Goal: Task Accomplishment & Management: Complete application form

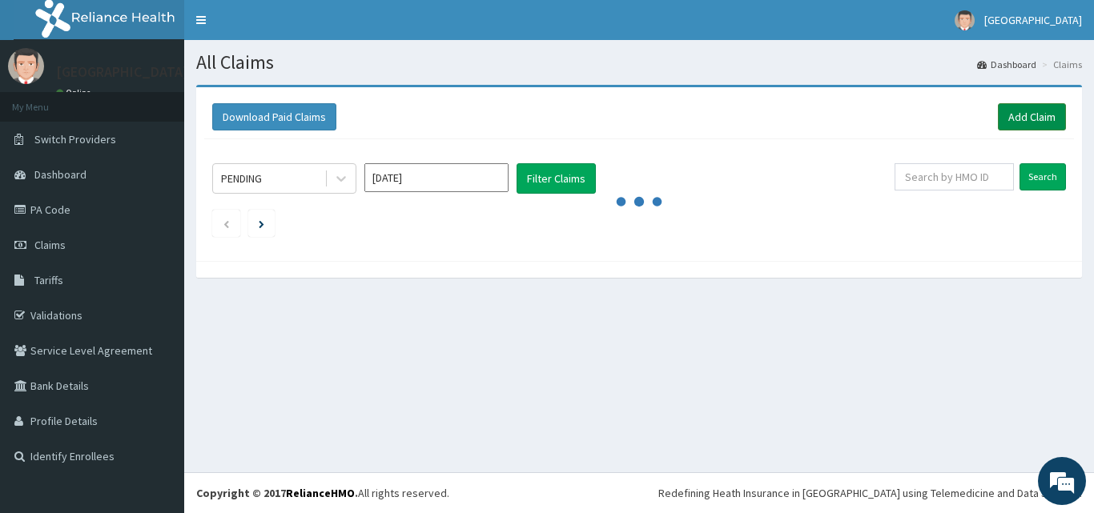
click at [1032, 111] on link "Add Claim" at bounding box center [1032, 116] width 68 height 27
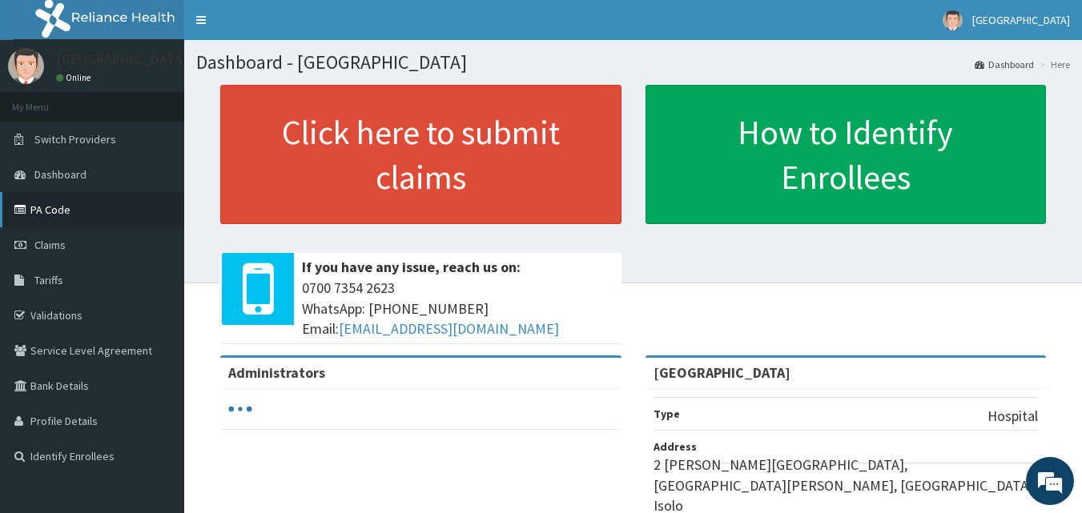
click at [58, 213] on link "PA Code" at bounding box center [92, 209] width 184 height 35
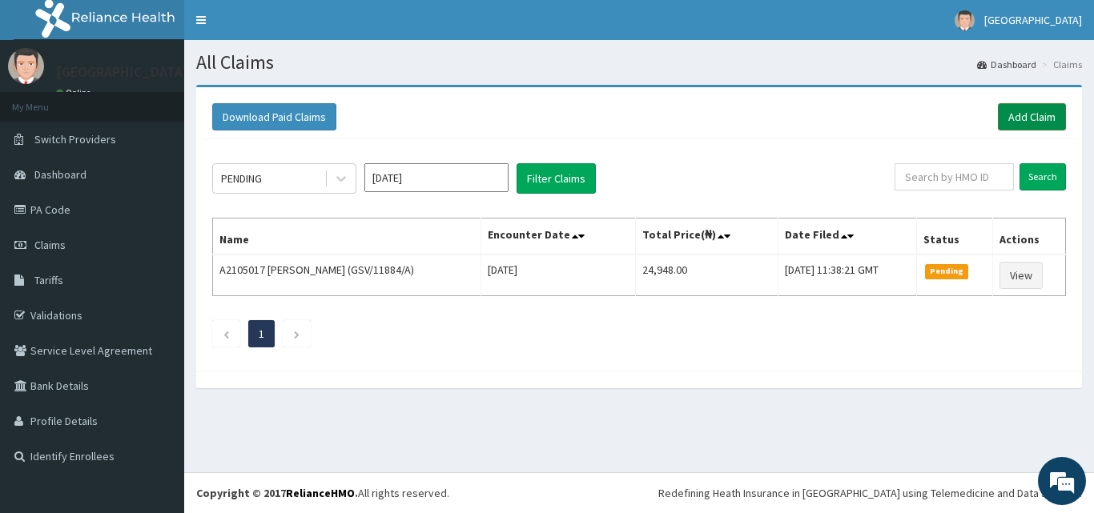
click at [1030, 113] on link "Add Claim" at bounding box center [1032, 116] width 68 height 27
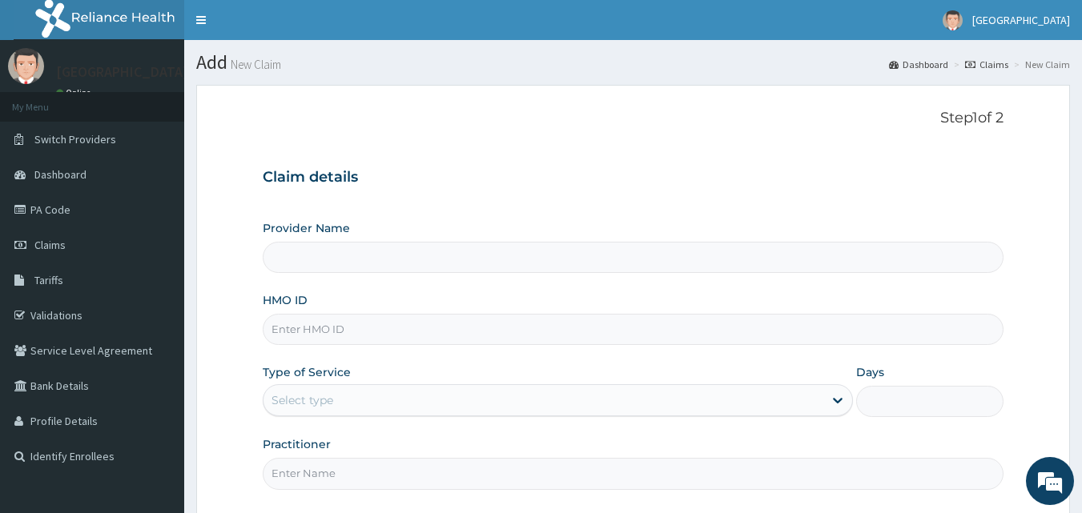
type input "[GEOGRAPHIC_DATA]"
click at [475, 245] on input "[GEOGRAPHIC_DATA]" at bounding box center [634, 257] width 742 height 31
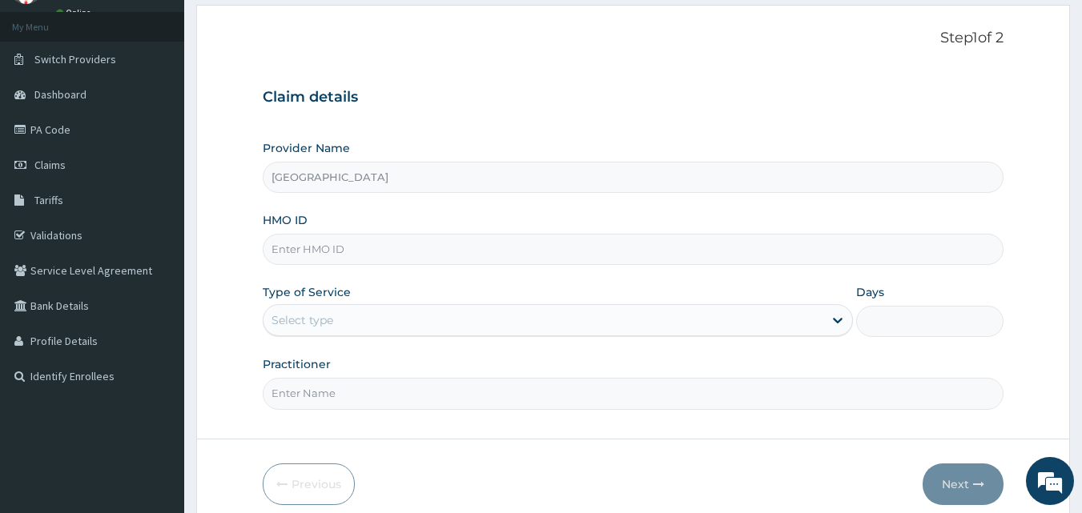
scroll to position [150, 0]
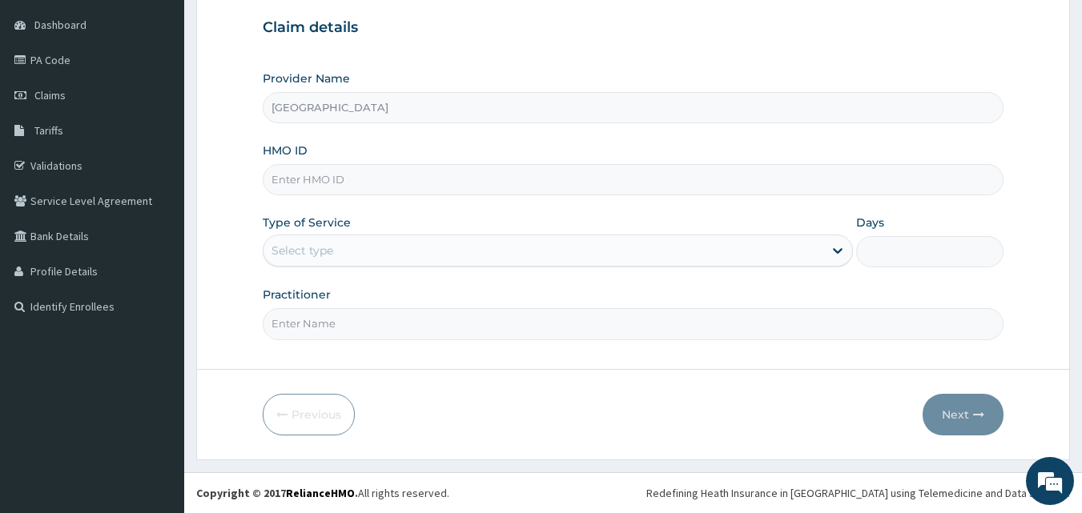
click at [457, 179] on input "HMO ID" at bounding box center [634, 179] width 742 height 31
type input "FMC/11604/C"
click at [438, 251] on div "Select type" at bounding box center [544, 251] width 560 height 26
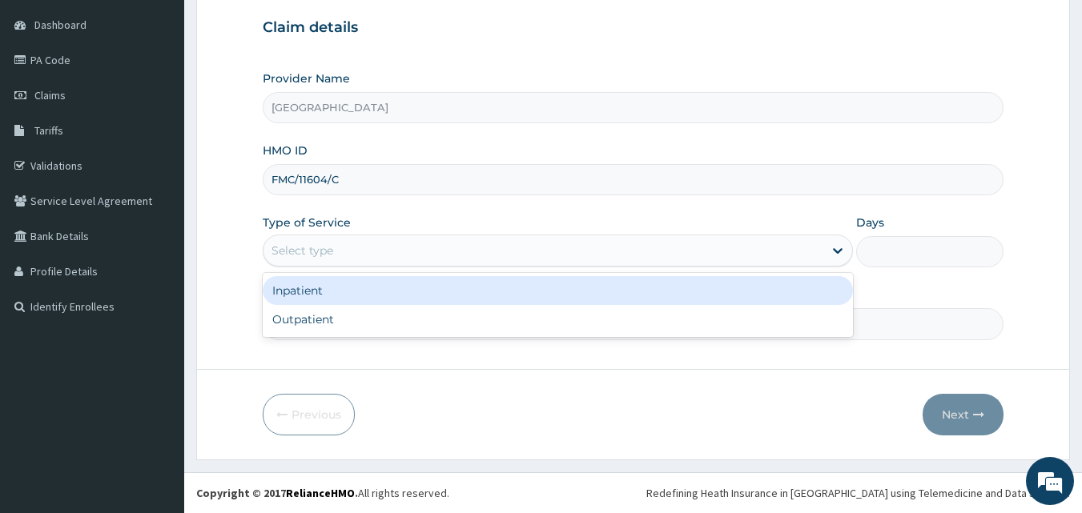
click at [415, 251] on div "Select type" at bounding box center [544, 251] width 560 height 26
click at [400, 296] on div "Inpatient" at bounding box center [558, 290] width 590 height 29
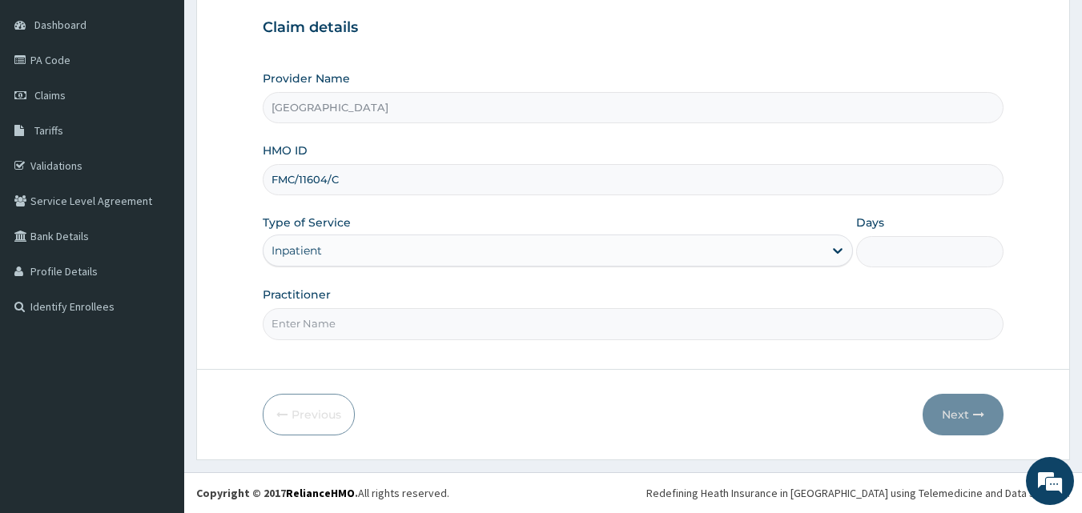
click at [894, 252] on input "Days" at bounding box center [929, 251] width 147 height 31
type input "3"
click at [700, 328] on input "Practitioner" at bounding box center [634, 323] width 742 height 31
type input "GENERAL"
click at [941, 407] on button "Next" at bounding box center [963, 415] width 81 height 42
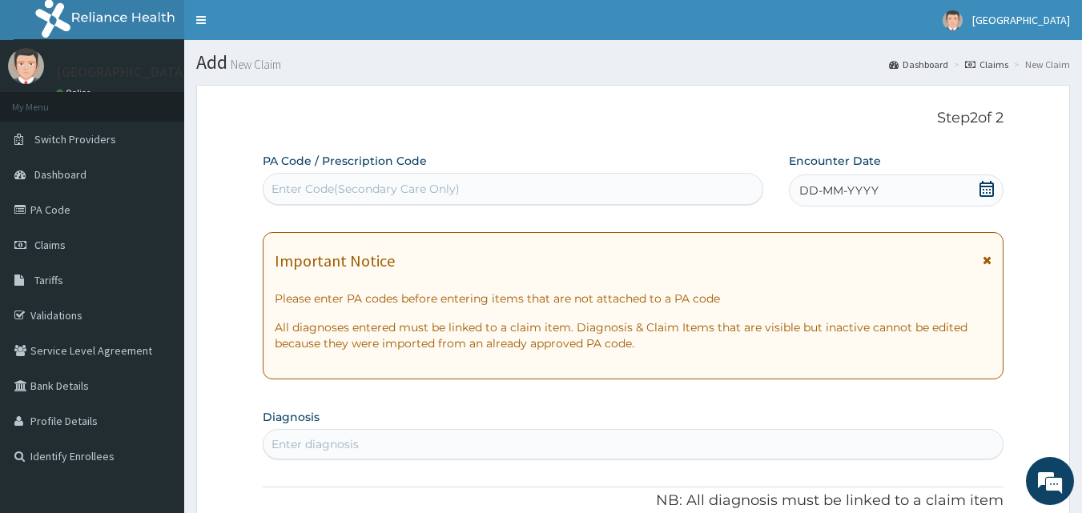
click at [466, 191] on div "Enter Code(Secondary Care Only)" at bounding box center [514, 189] width 500 height 26
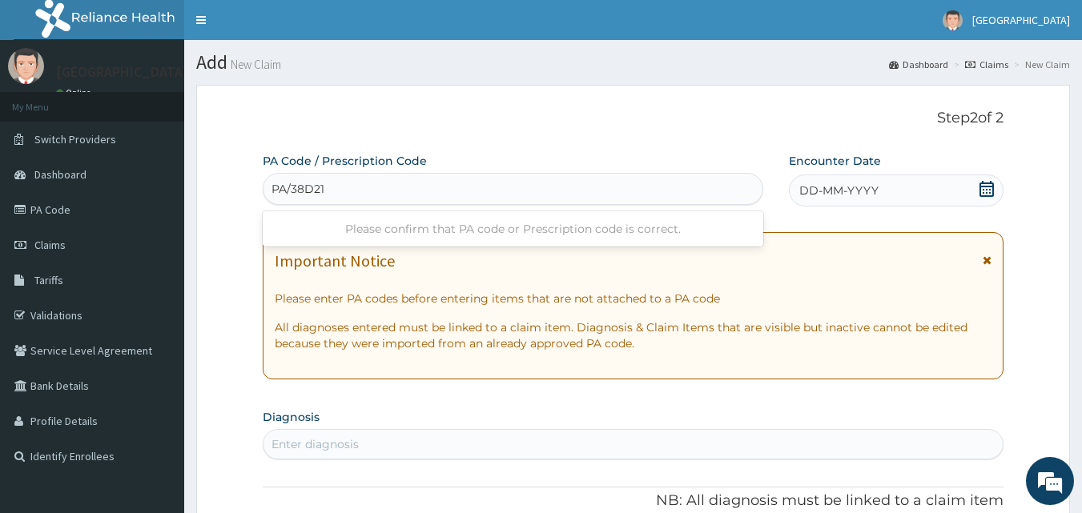
type input "PA/38D21A"
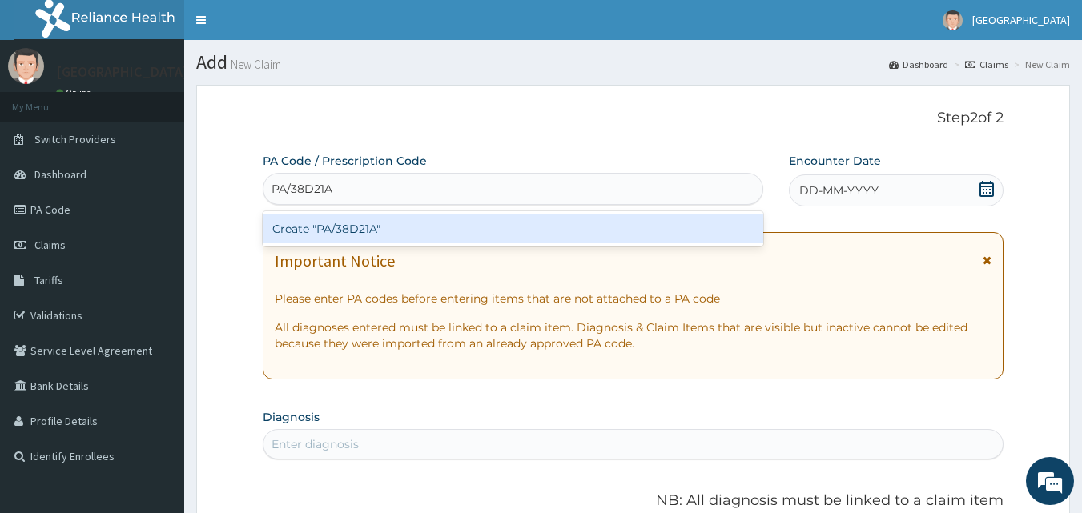
click at [417, 233] on div "Create "PA/38D21A"" at bounding box center [513, 229] width 501 height 29
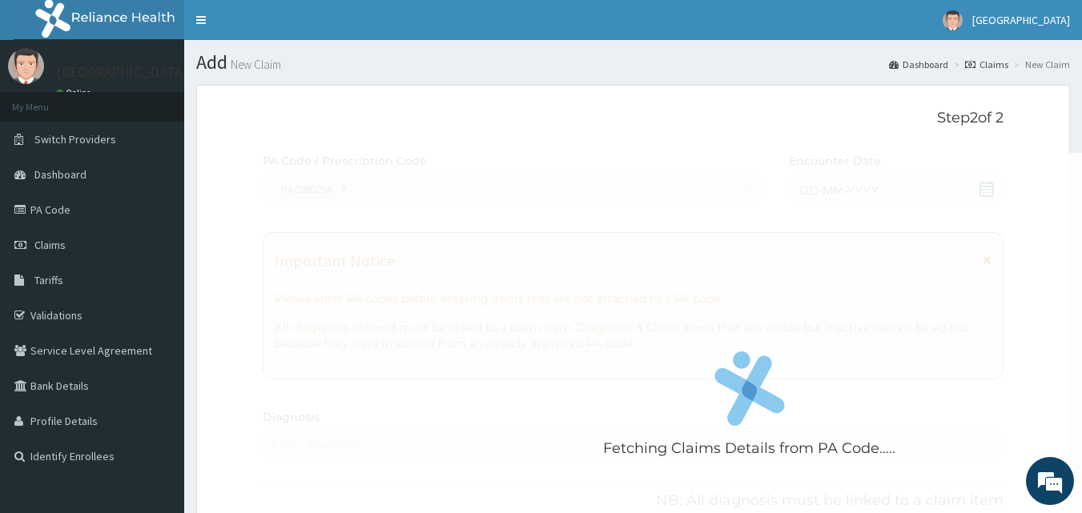
click at [417, 233] on div "Fetching Claims Details from PA Code....." at bounding box center [750, 409] width 974 height 513
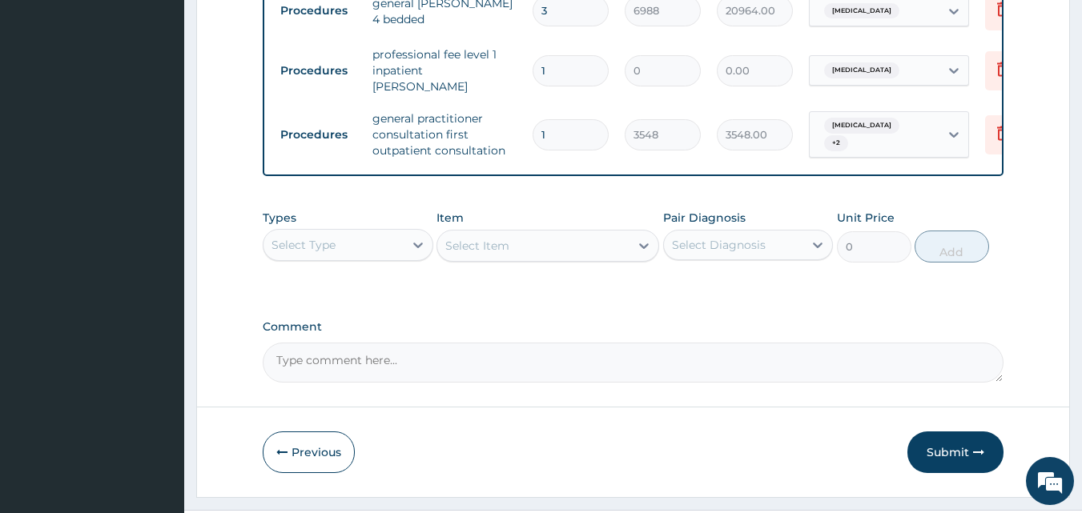
scroll to position [1171, 0]
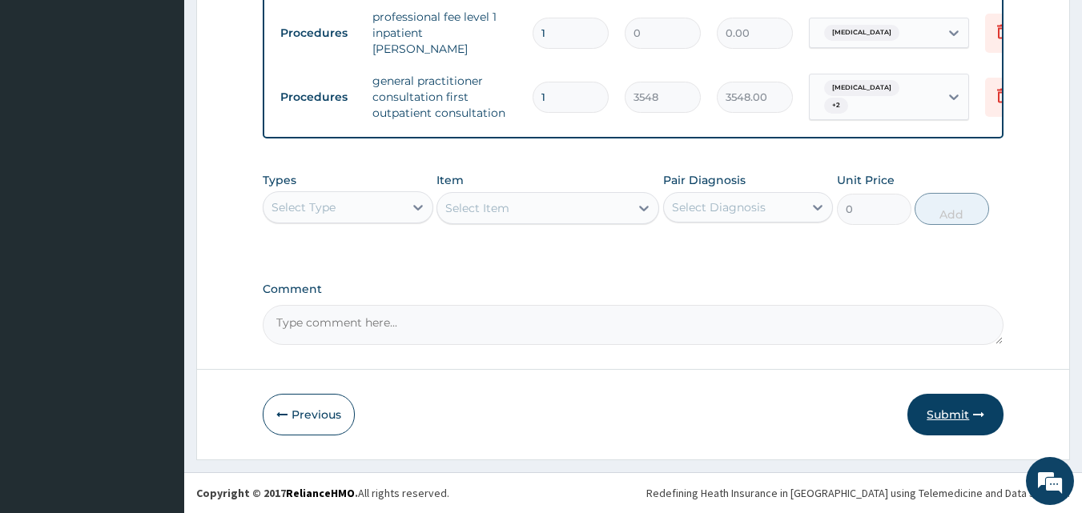
click at [960, 421] on button "Submit" at bounding box center [956, 415] width 96 height 42
